Goal: Transaction & Acquisition: Purchase product/service

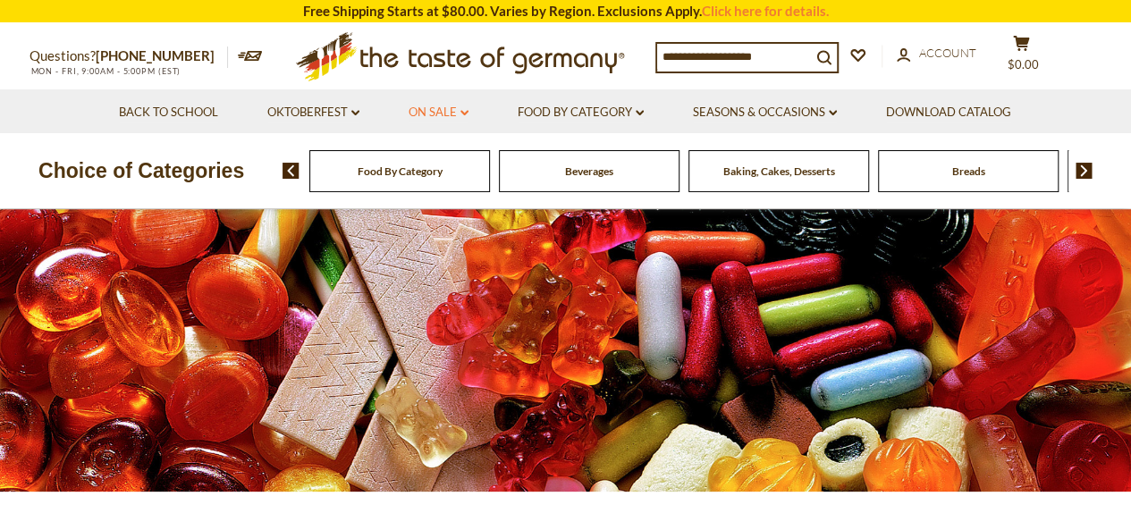
click at [454, 112] on link "On Sale dropdown_arrow" at bounding box center [439, 113] width 60 height 20
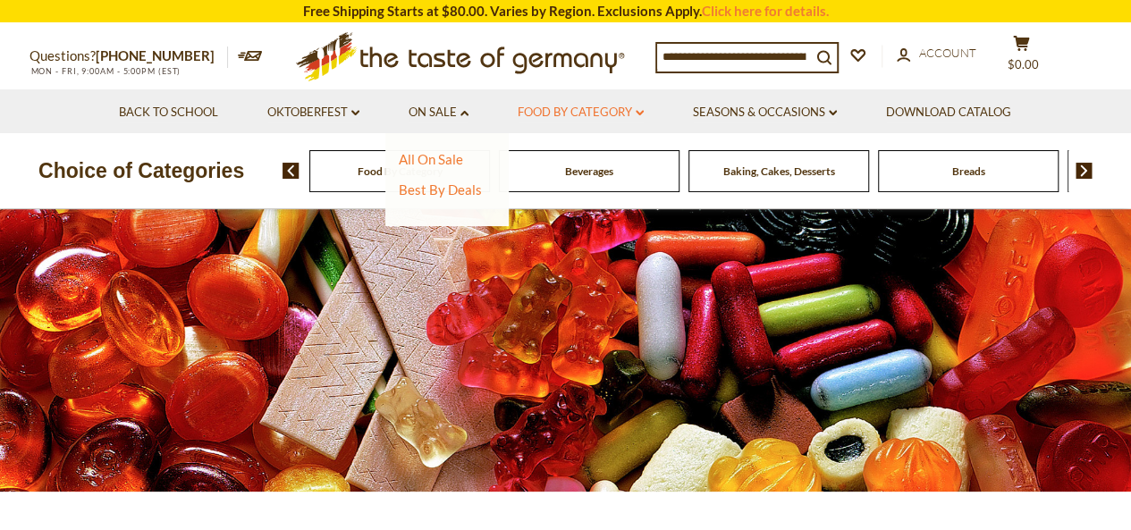
click at [612, 116] on link "Food By Category dropdown_arrow" at bounding box center [581, 113] width 126 height 20
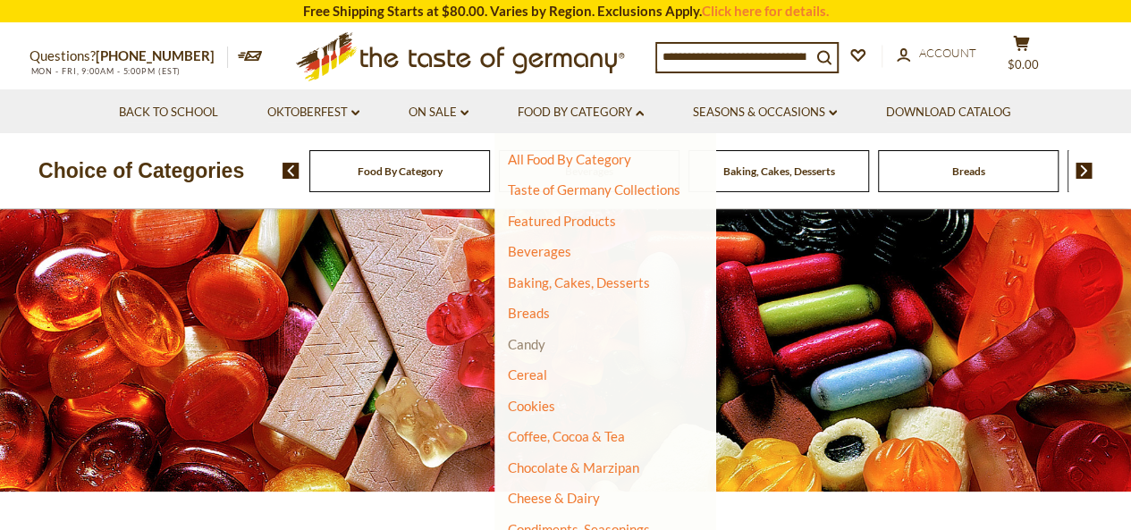
click at [531, 351] on link "Candy" at bounding box center [527, 344] width 38 height 16
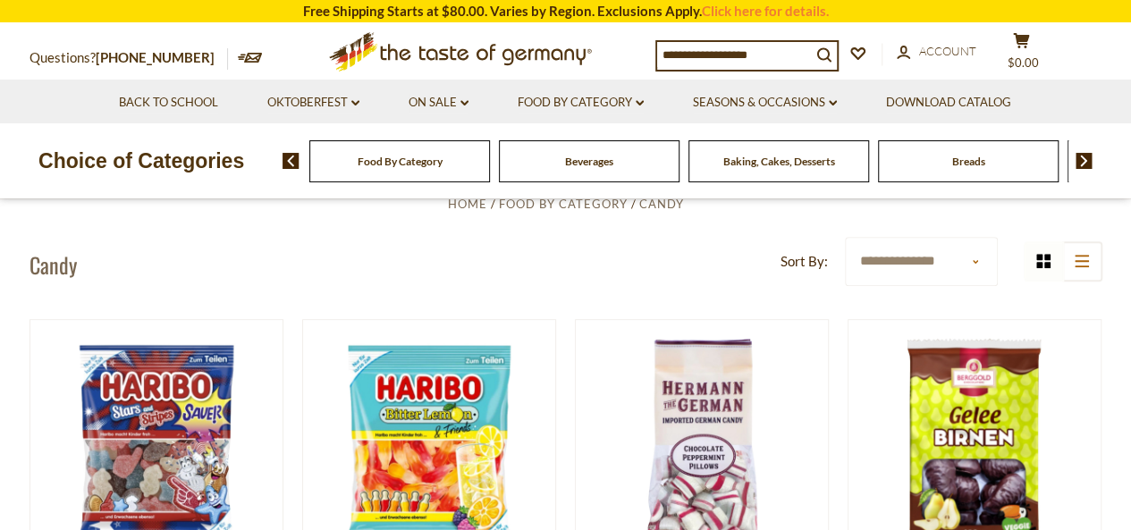
scroll to position [367, 0]
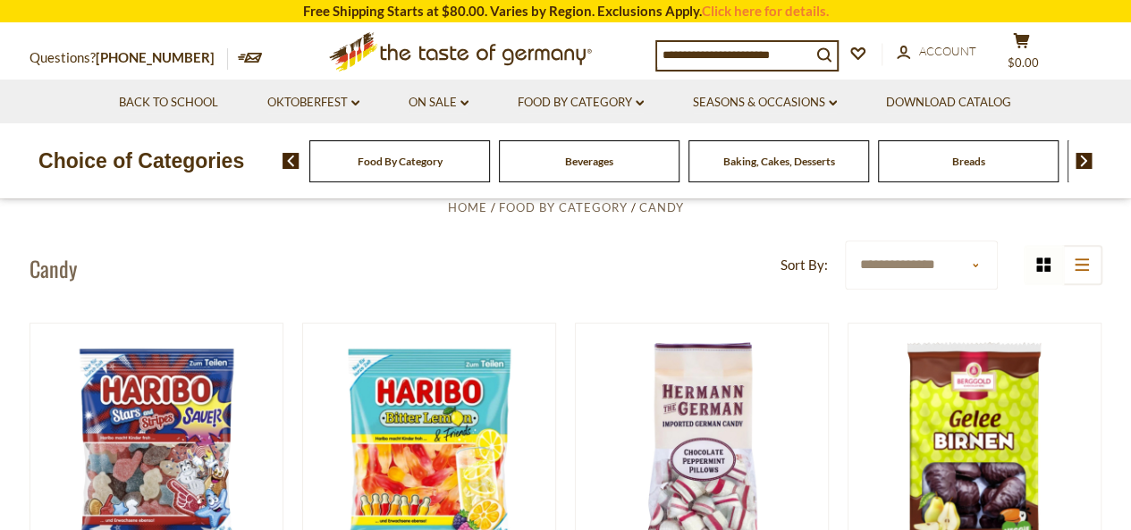
click at [971, 272] on select "**********" at bounding box center [921, 265] width 153 height 49
select select "********"
click at [845, 241] on select "**********" at bounding box center [921, 265] width 153 height 49
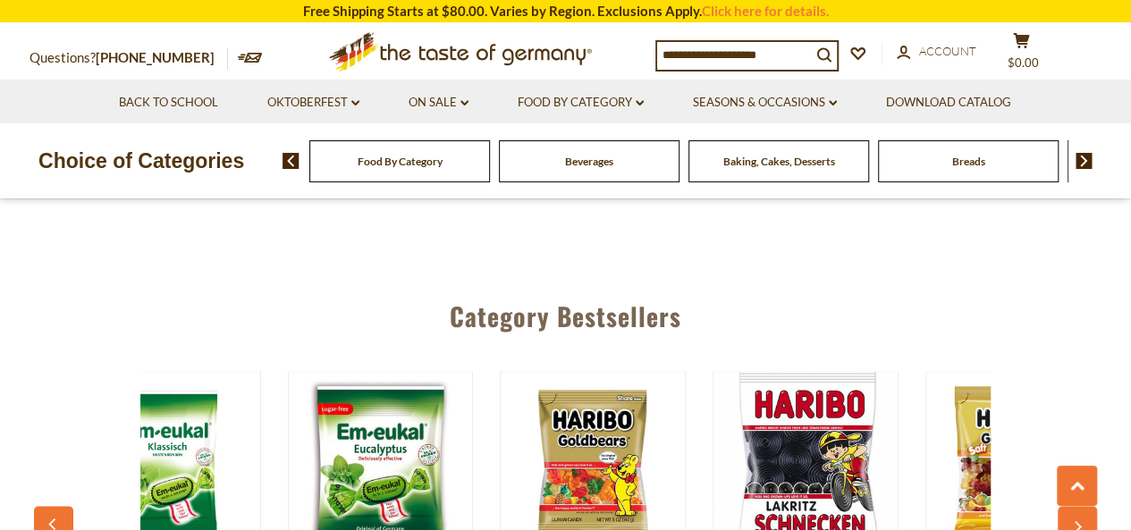
scroll to position [0, 80]
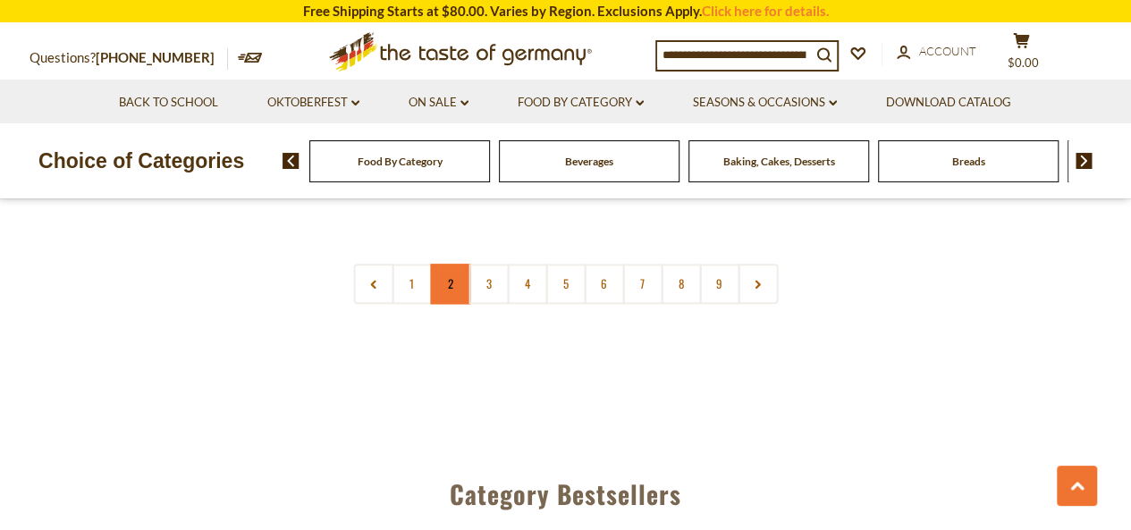
click at [450, 277] on link "2" at bounding box center [450, 284] width 40 height 40
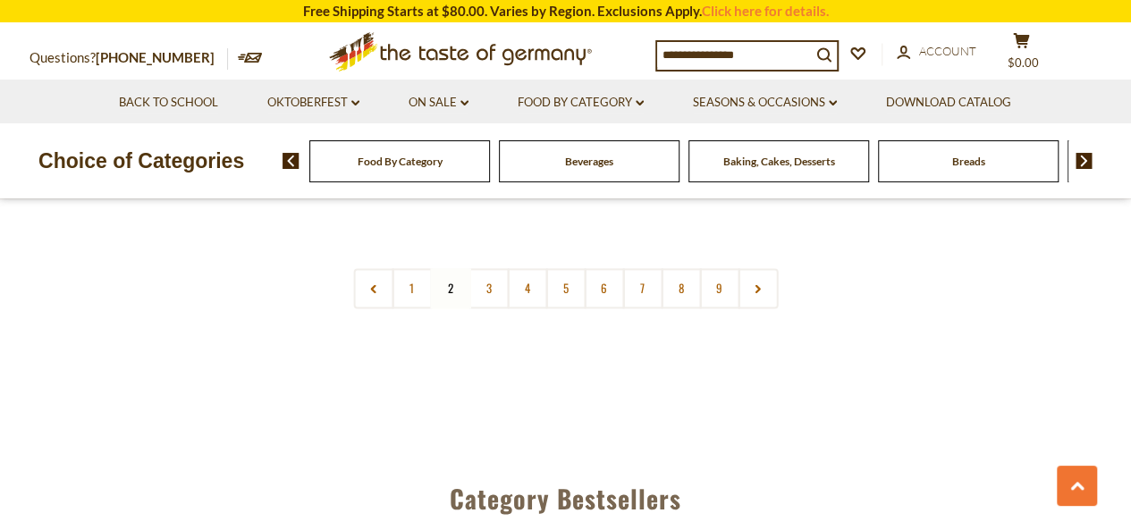
scroll to position [4372, 0]
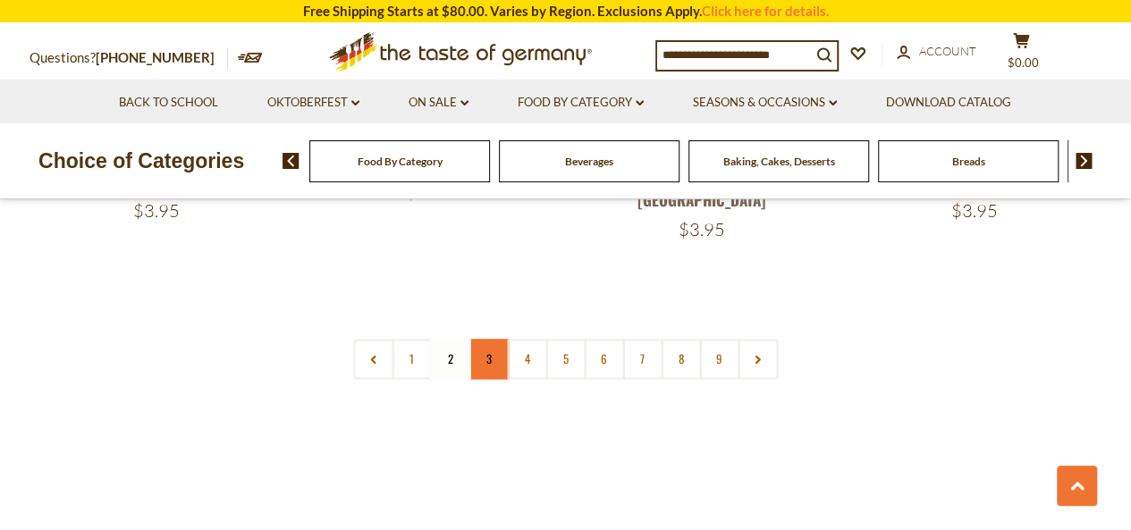
click at [498, 339] on link "3" at bounding box center [489, 359] width 40 height 40
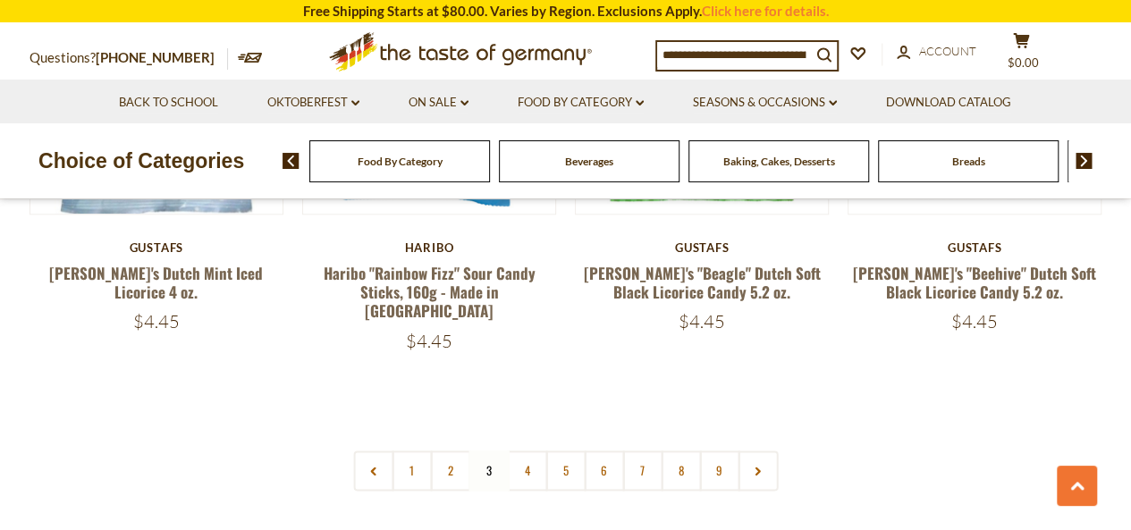
scroll to position [4280, 0]
click at [644, 450] on link "7" at bounding box center [642, 470] width 40 height 40
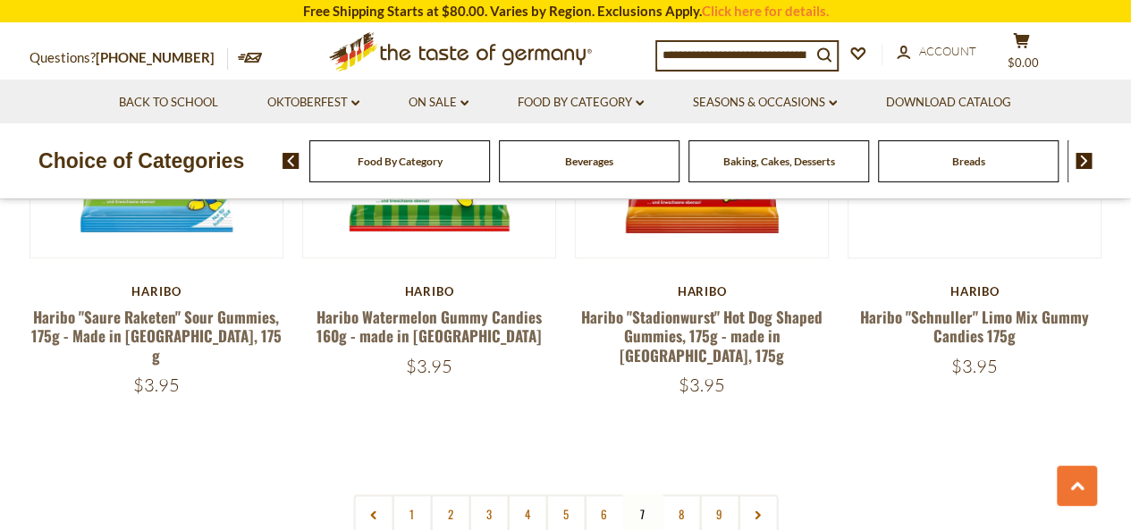
scroll to position [4255, 0]
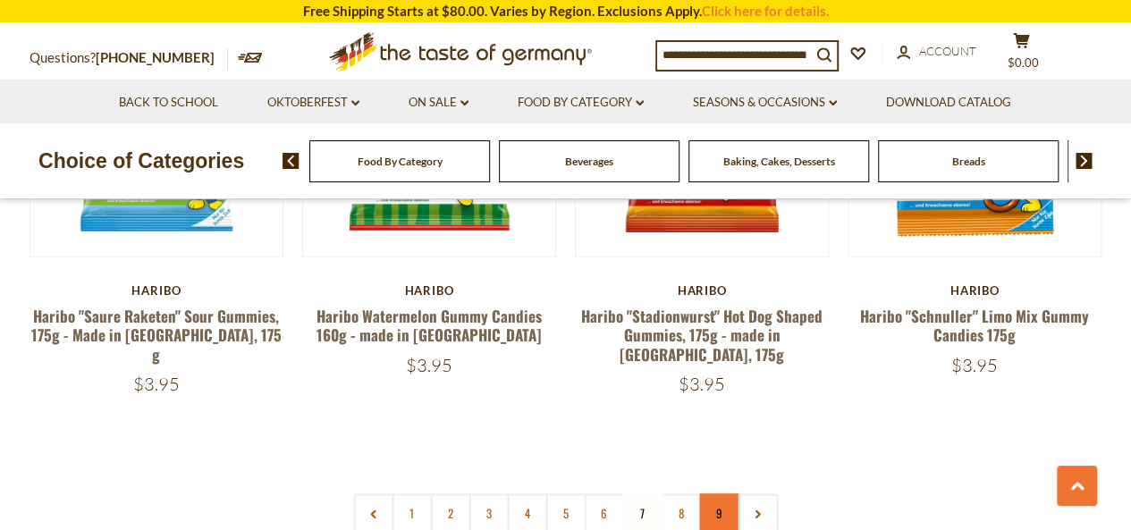
click at [726, 494] on link "9" at bounding box center [719, 514] width 40 height 40
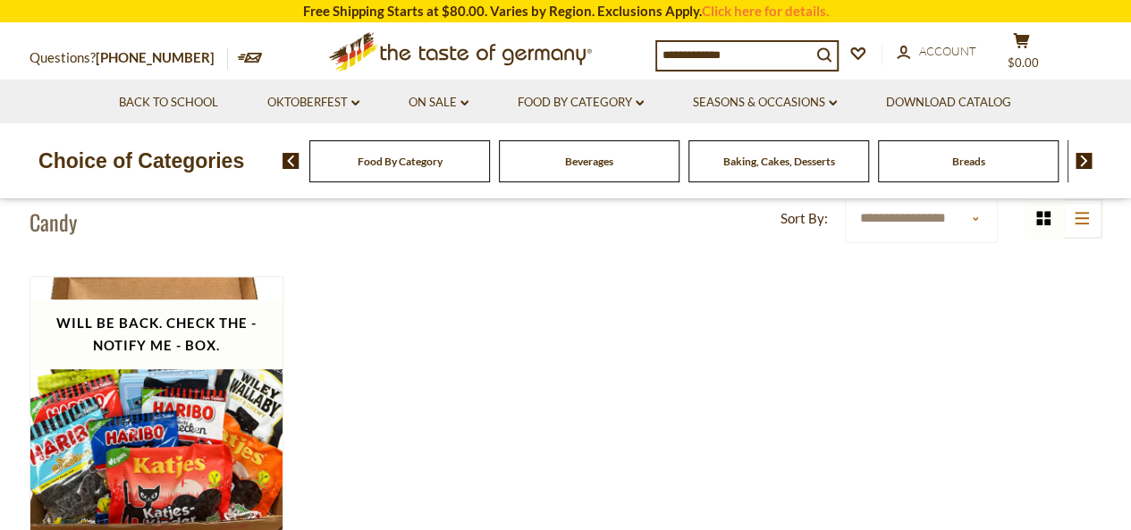
scroll to position [384, 0]
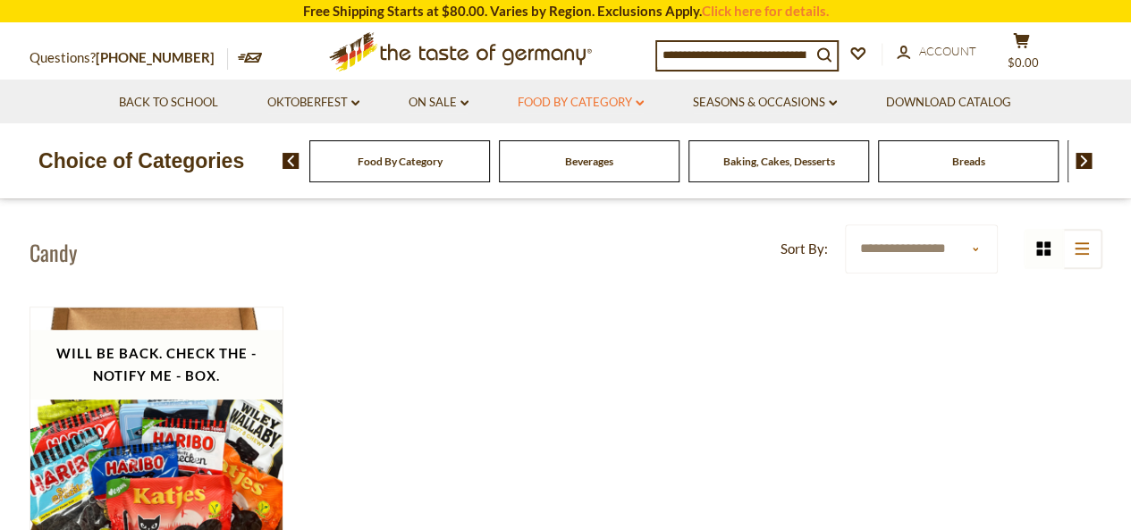
click at [642, 103] on icon "dropdown_arrow" at bounding box center [640, 103] width 8 height 6
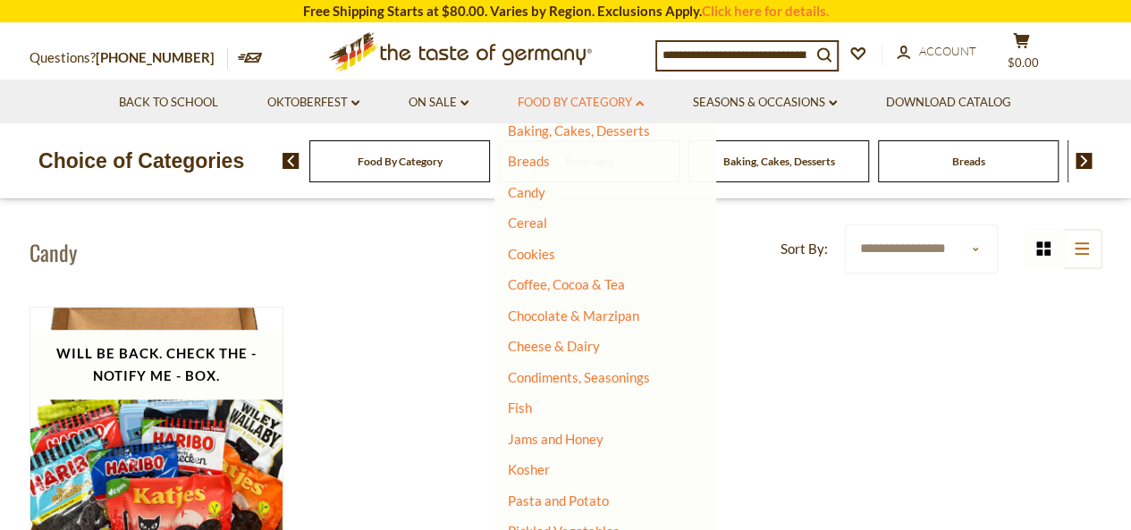
scroll to position [143, 0]
click at [633, 320] on link "Chocolate & Marzipan" at bounding box center [573, 315] width 131 height 16
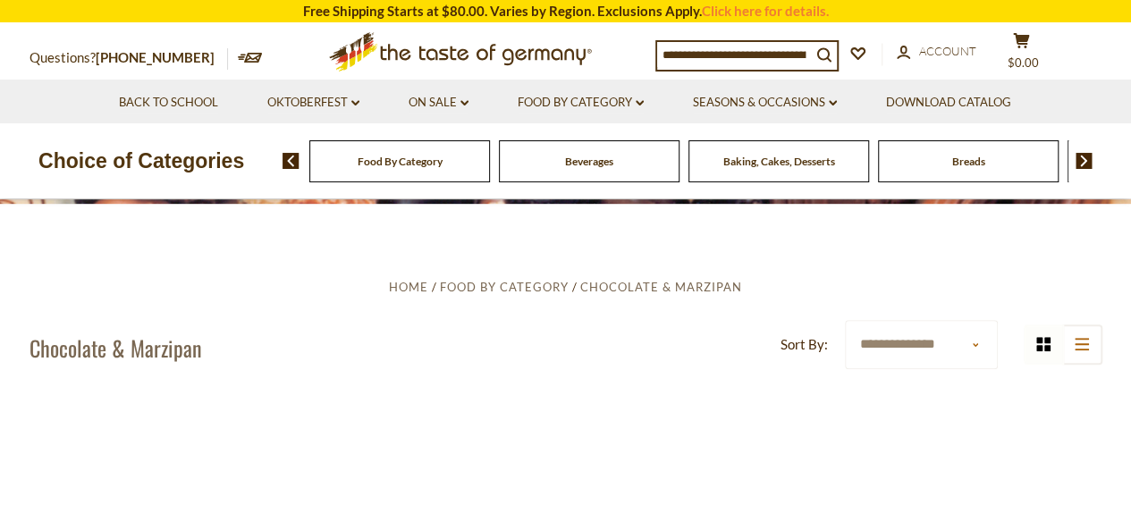
scroll to position [287, 0]
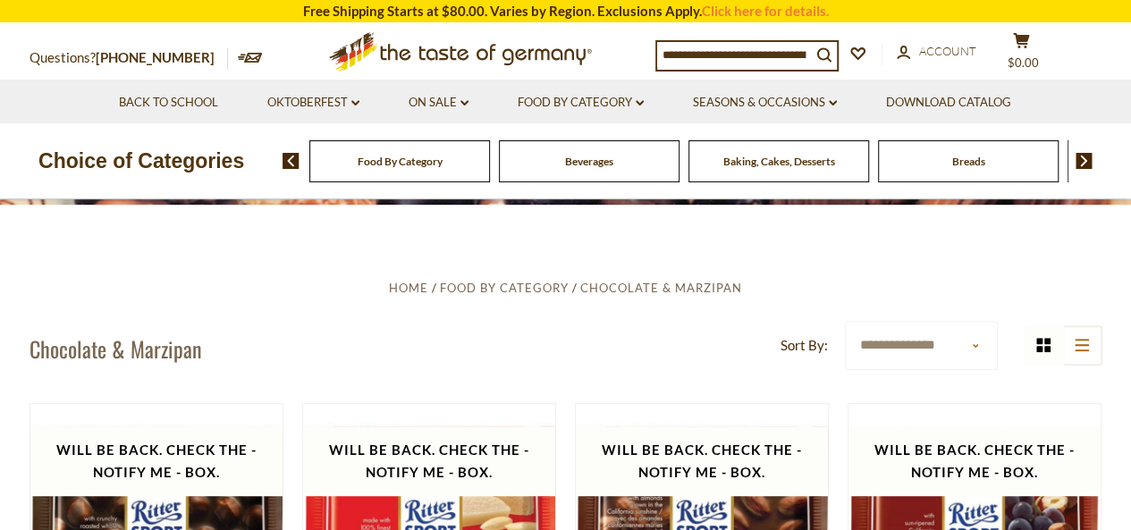
click at [964, 351] on select "**********" at bounding box center [921, 345] width 153 height 49
select select "********"
click at [845, 321] on select "**********" at bounding box center [921, 345] width 153 height 49
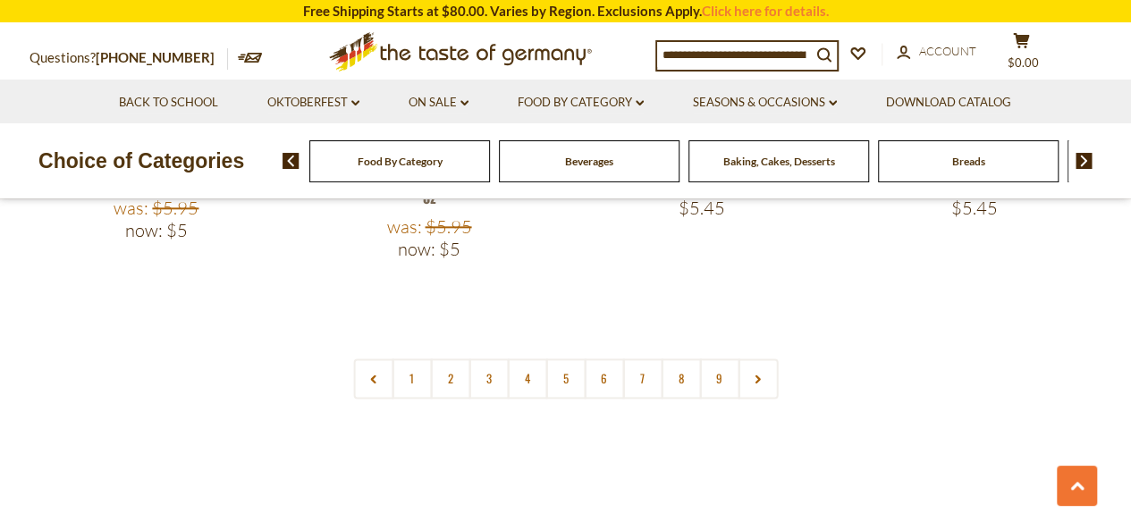
scroll to position [4347, 0]
click at [444, 354] on link "2" at bounding box center [450, 374] width 40 height 40
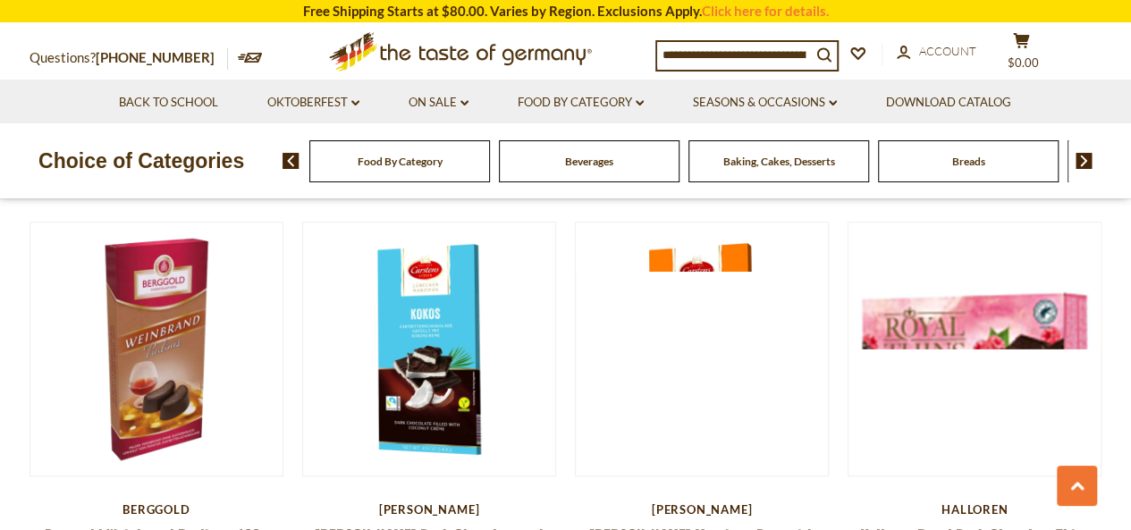
scroll to position [3987, 0]
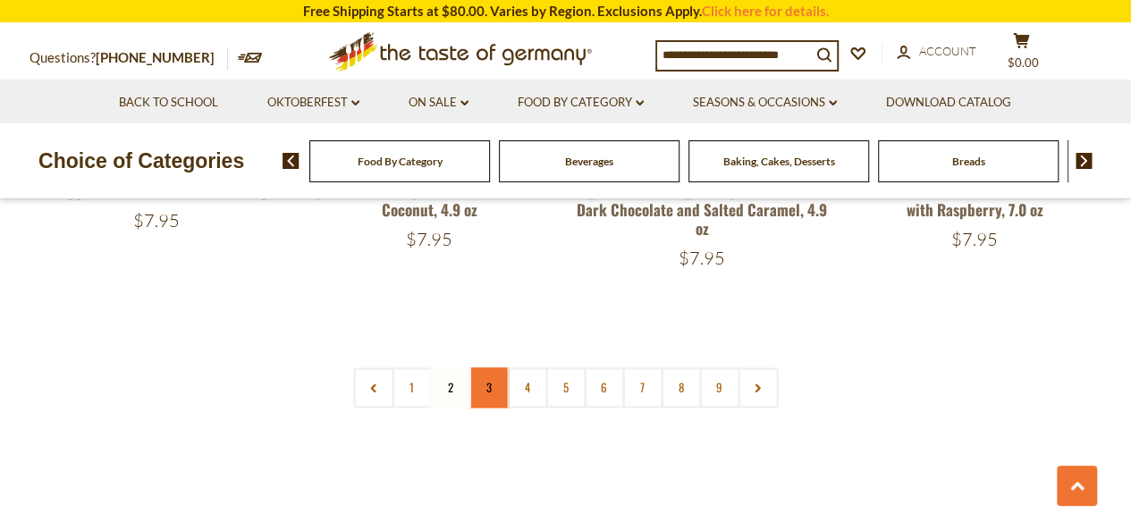
click at [491, 367] on link "3" at bounding box center [489, 387] width 40 height 40
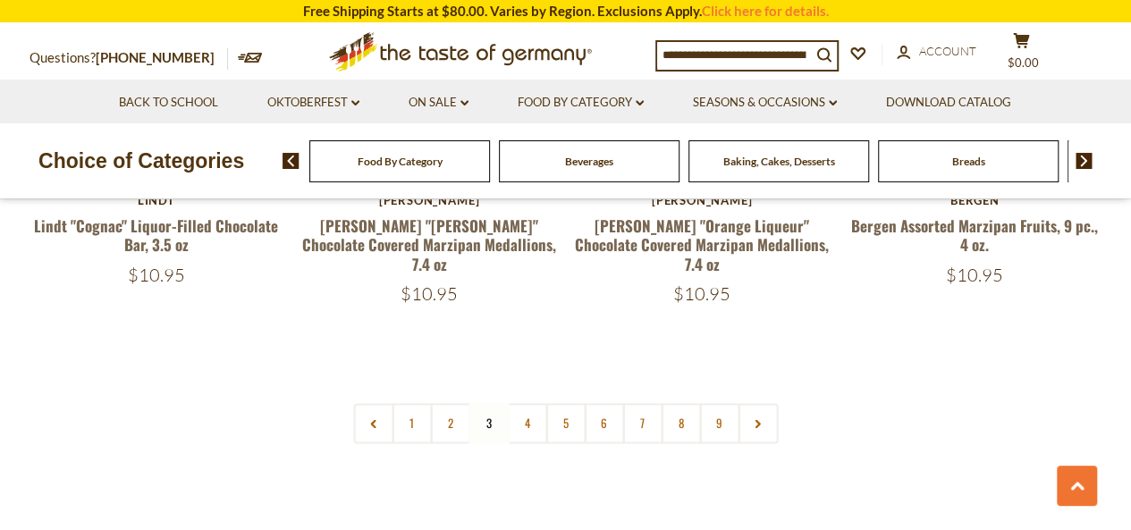
scroll to position [4296, 0]
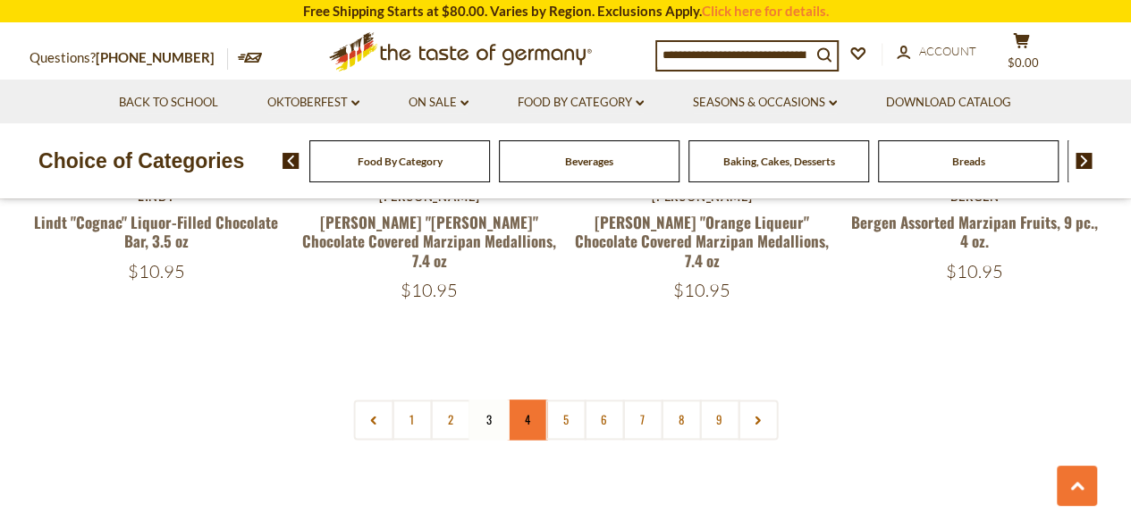
click at [536, 400] on link "4" at bounding box center [527, 420] width 40 height 40
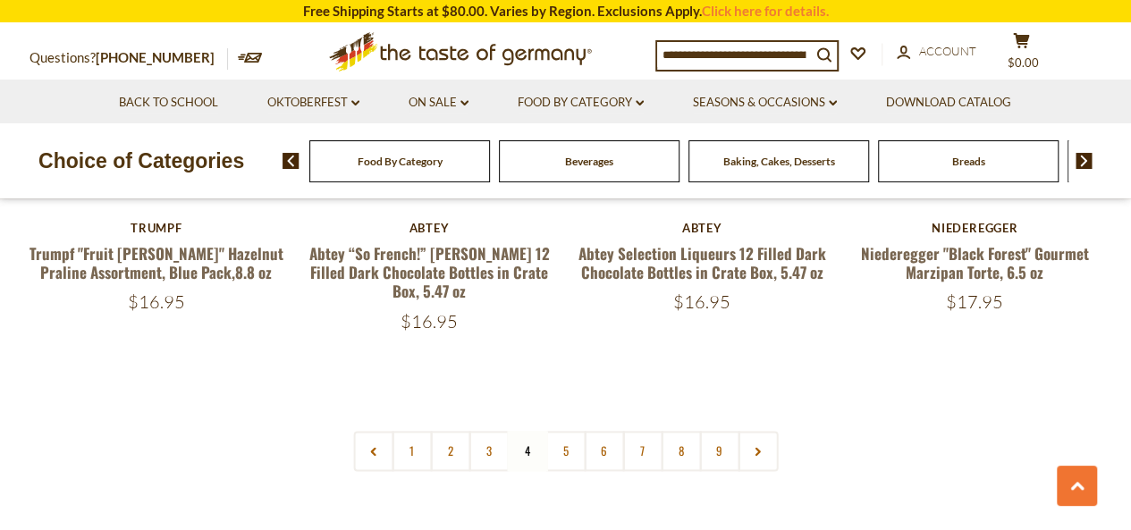
scroll to position [4246, 0]
click at [561, 436] on link "5" at bounding box center [565, 450] width 40 height 40
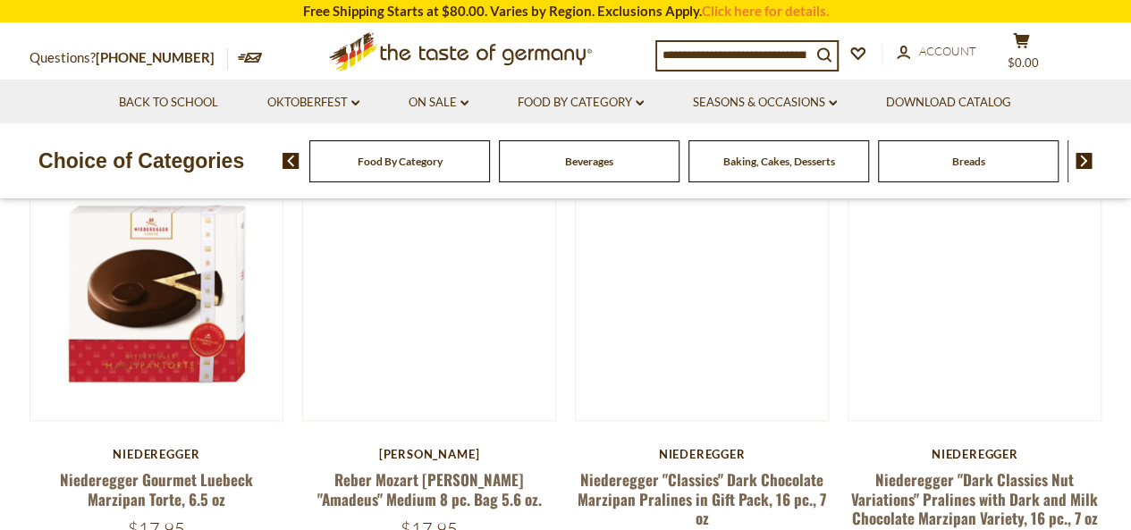
scroll to position [523, 0]
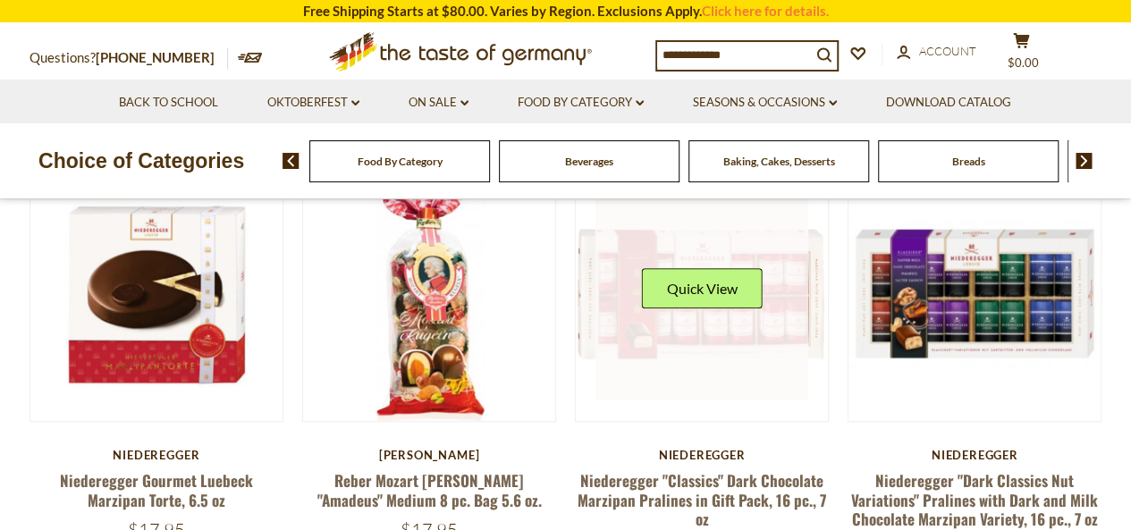
click at [738, 301] on link at bounding box center [702, 295] width 213 height 213
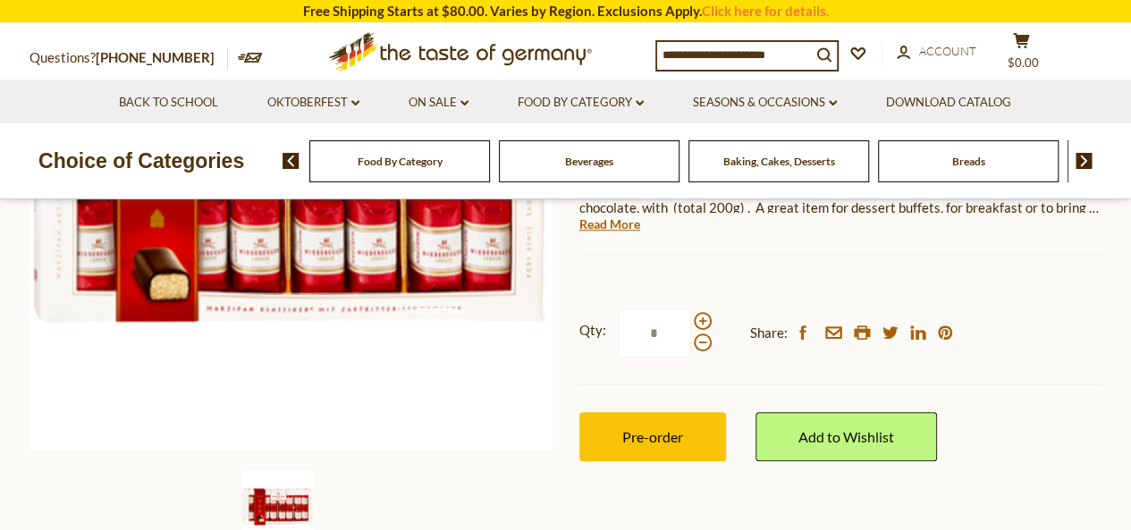
scroll to position [375, 0]
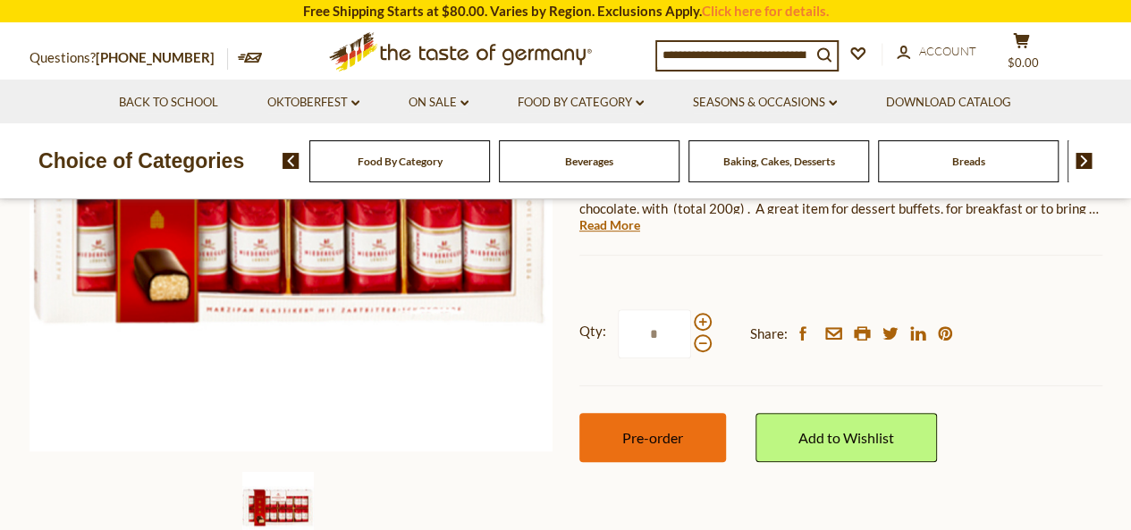
click at [694, 433] on button "Pre-order" at bounding box center [652, 437] width 147 height 49
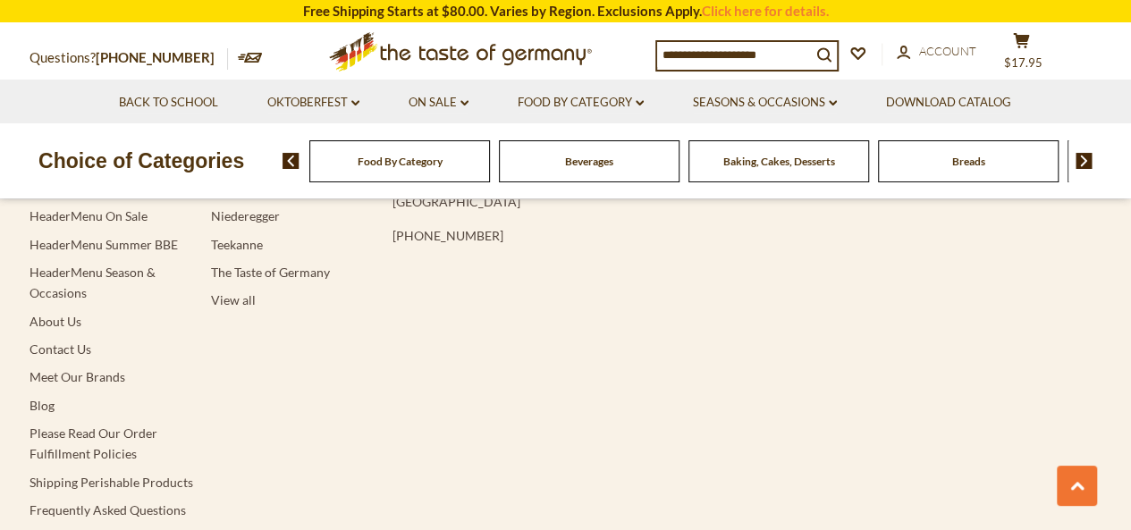
scroll to position [3342, 0]
click at [80, 349] on link "Contact Us" at bounding box center [61, 349] width 62 height 15
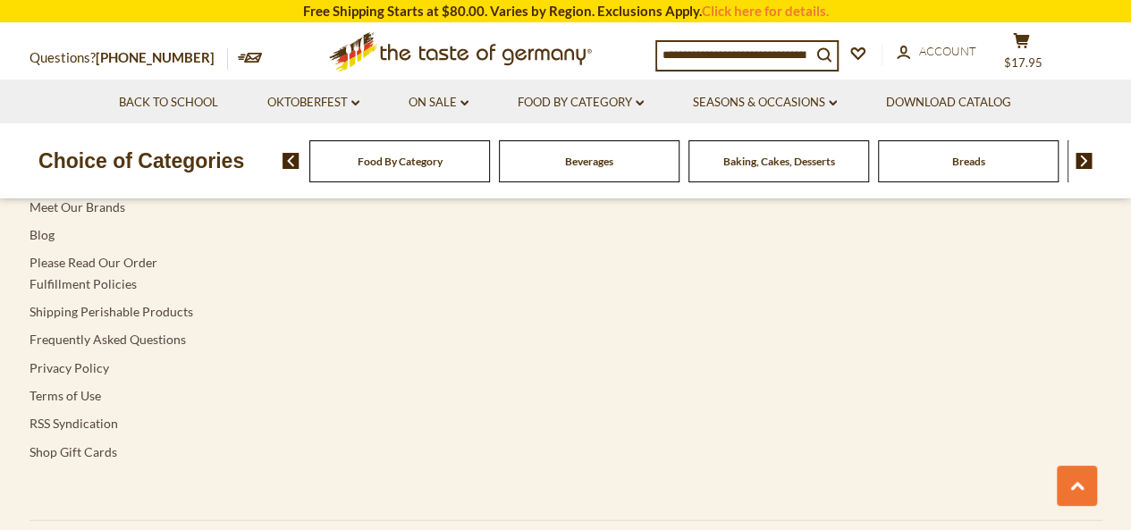
scroll to position [1940, 0]
click at [170, 331] on link "Frequently Asked Questions" at bounding box center [108, 338] width 156 height 15
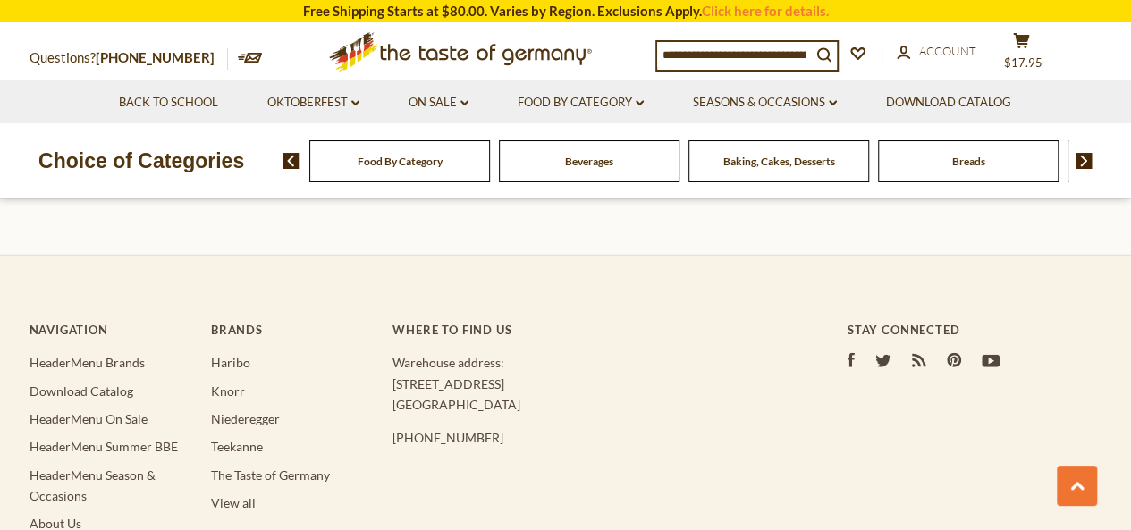
scroll to position [2042, 0]
